Goal: Information Seeking & Learning: Learn about a topic

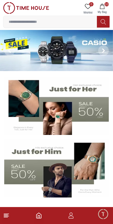
click at [21, 67] on img at bounding box center [56, 50] width 113 height 41
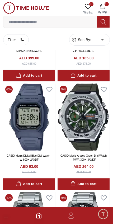
scroll to position [133, 0]
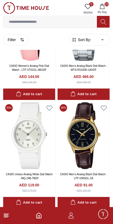
scroll to position [1961, 0]
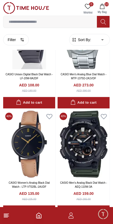
scroll to position [2511, 0]
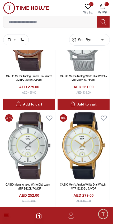
scroll to position [5207, 0]
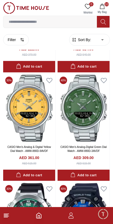
scroll to position [7193, 0]
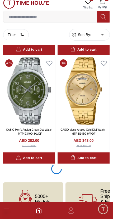
scroll to position [9701, 0]
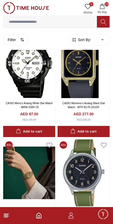
scroll to position [11867, 0]
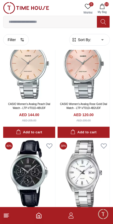
scroll to position [12950, 0]
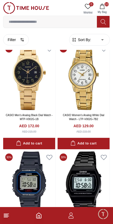
scroll to position [15686, 0]
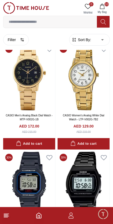
click at [37, 220] on footer "10" at bounding box center [56, 215] width 113 height 17
click at [37, 217] on icon "Home" at bounding box center [39, 215] width 6 height 6
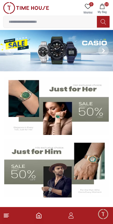
click at [38, 216] on polyline "Home" at bounding box center [39, 217] width 2 height 3
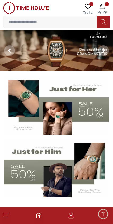
click at [41, 62] on img at bounding box center [56, 50] width 113 height 41
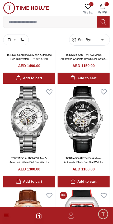
scroll to position [217, 0]
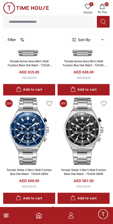
scroll to position [1118, 0]
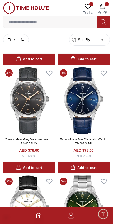
scroll to position [2615, 0]
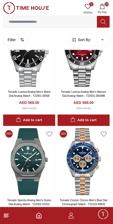
scroll to position [4182, 0]
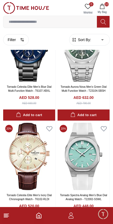
scroll to position [5163, 0]
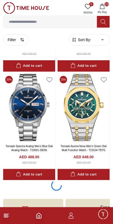
scroll to position [6532, 0]
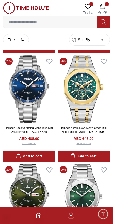
click at [40, 218] on polyline "Home" at bounding box center [39, 217] width 2 height 3
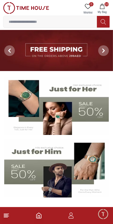
click at [46, 54] on img at bounding box center [56, 50] width 113 height 41
click at [35, 55] on img at bounding box center [56, 50] width 113 height 41
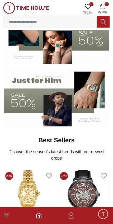
scroll to position [71, 0]
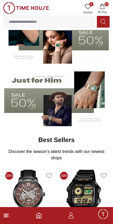
click at [85, 100] on img at bounding box center [56, 97] width 105 height 58
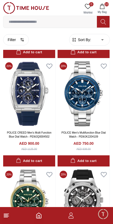
scroll to position [540, 0]
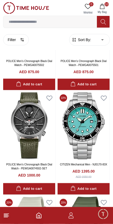
scroll to position [1372, 0]
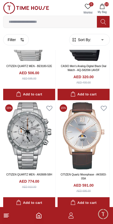
scroll to position [2755, 0]
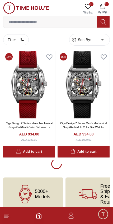
scroll to position [3133, 0]
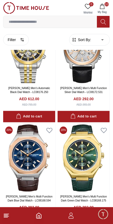
scroll to position [5327, 0]
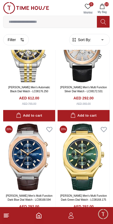
click at [42, 213] on icon "Home" at bounding box center [39, 215] width 6 height 6
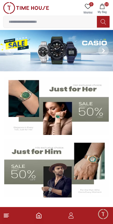
click at [17, 92] on img at bounding box center [56, 106] width 105 height 58
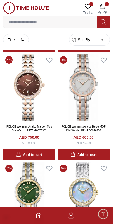
scroll to position [117, 0]
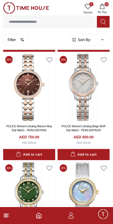
click at [37, 218] on icon "Home" at bounding box center [39, 215] width 5 height 5
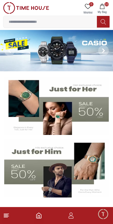
click at [54, 189] on img at bounding box center [56, 168] width 105 height 58
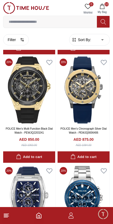
scroll to position [438, 0]
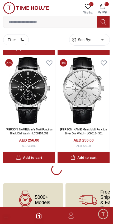
scroll to position [2054, 0]
